Goal: Navigation & Orientation: Find specific page/section

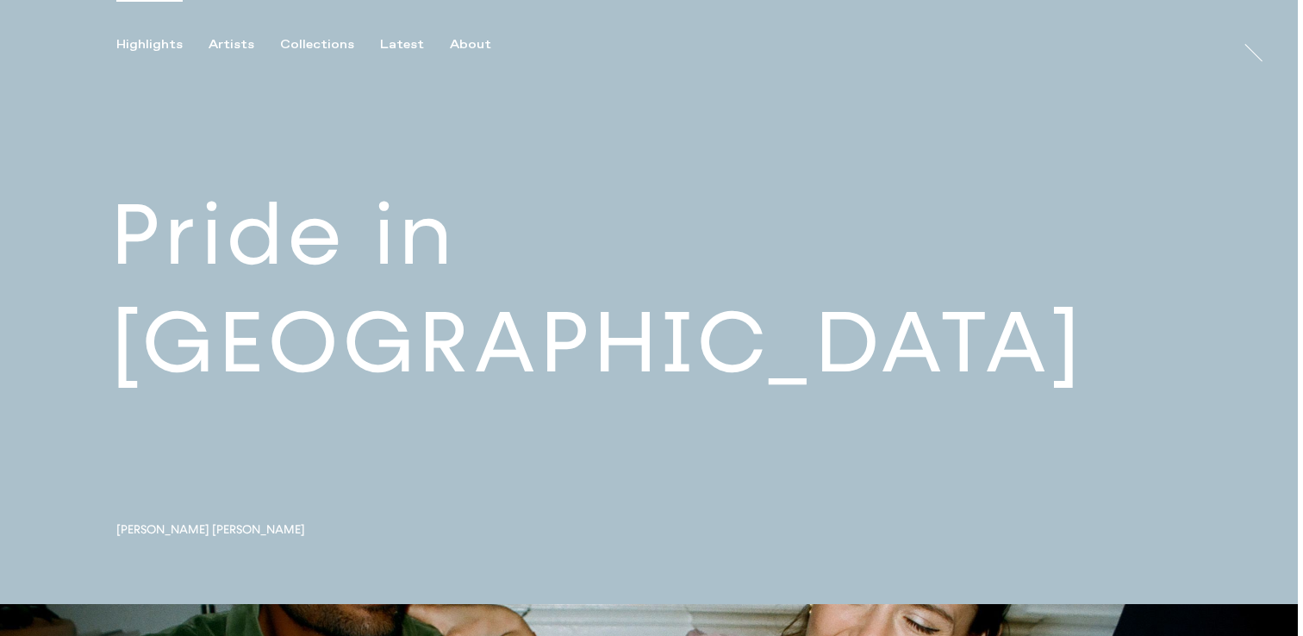
click at [533, 326] on link at bounding box center [649, 302] width 1298 height 604
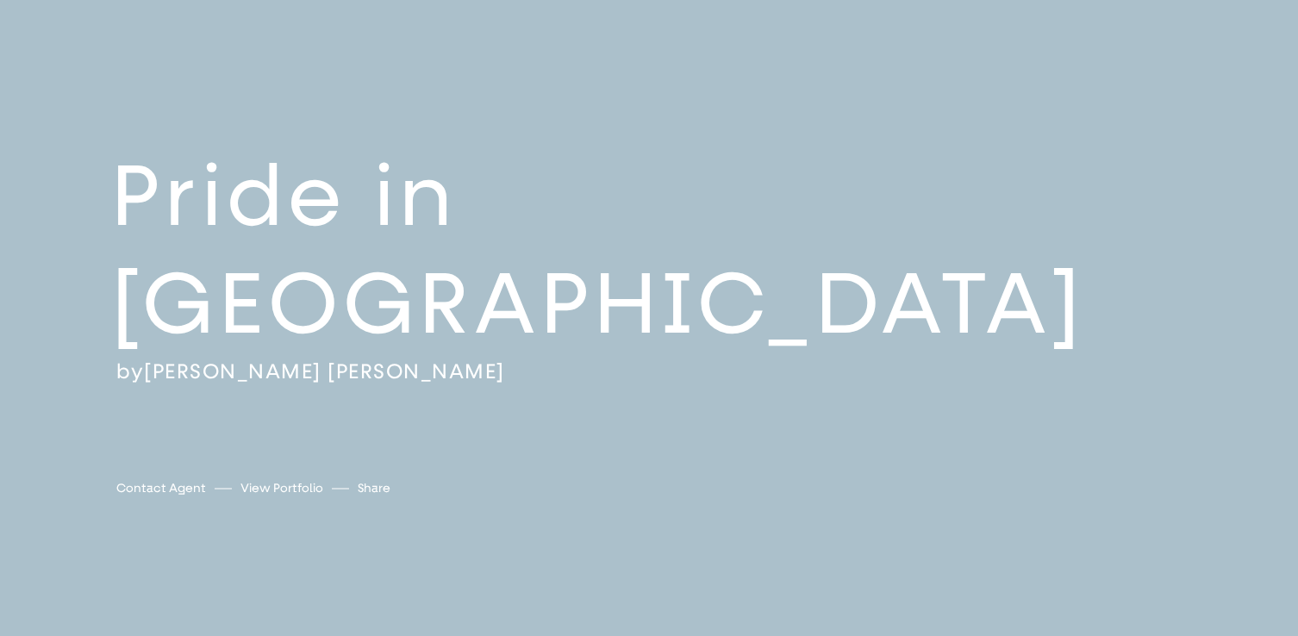
scroll to position [12, 0]
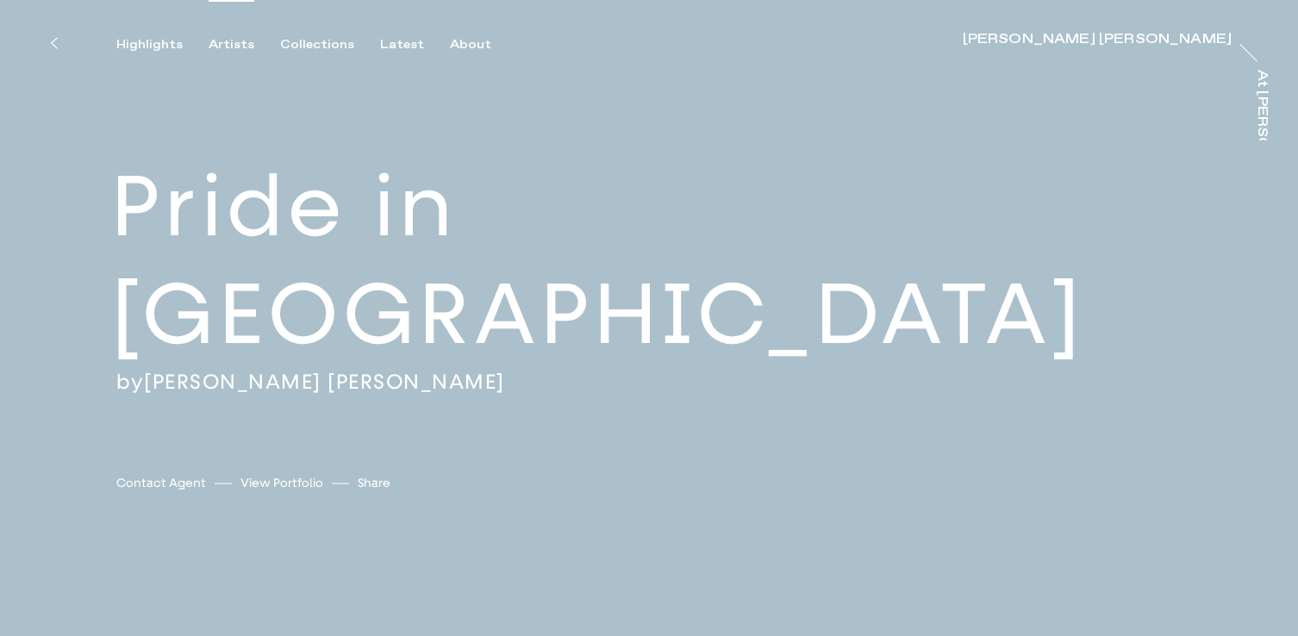
click at [218, 44] on div "Artists" at bounding box center [232, 45] width 46 height 16
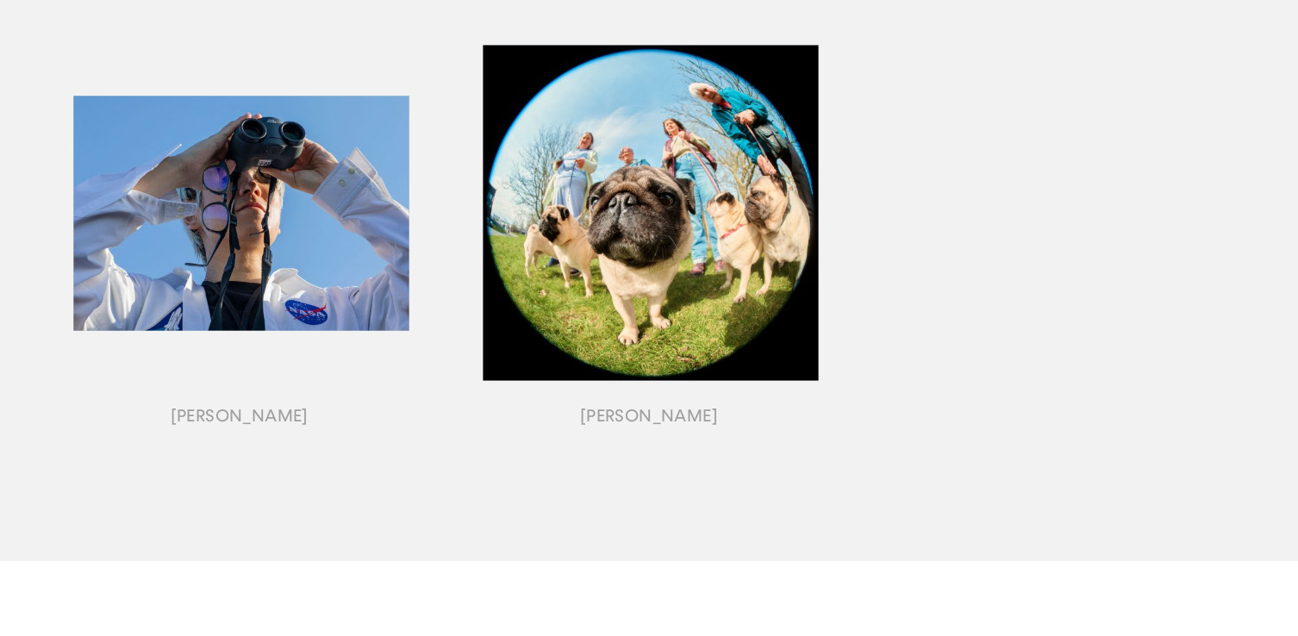
scroll to position [2020, 0]
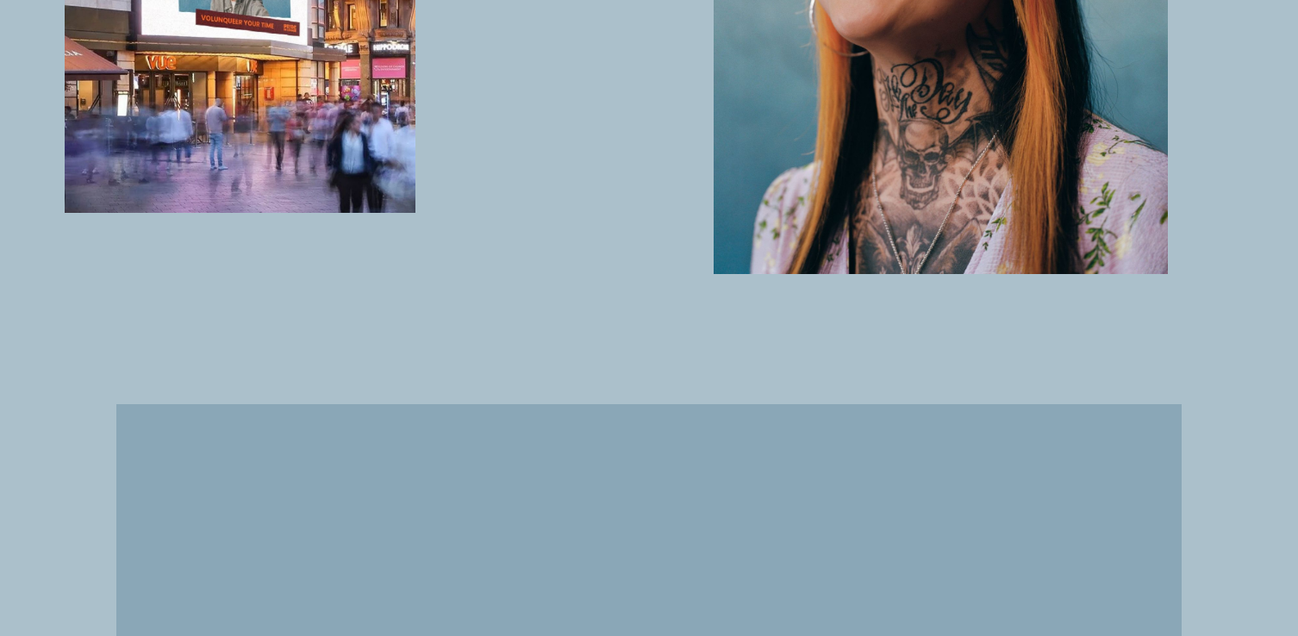
scroll to position [1914, 0]
